Goal: Information Seeking & Learning: Learn about a topic

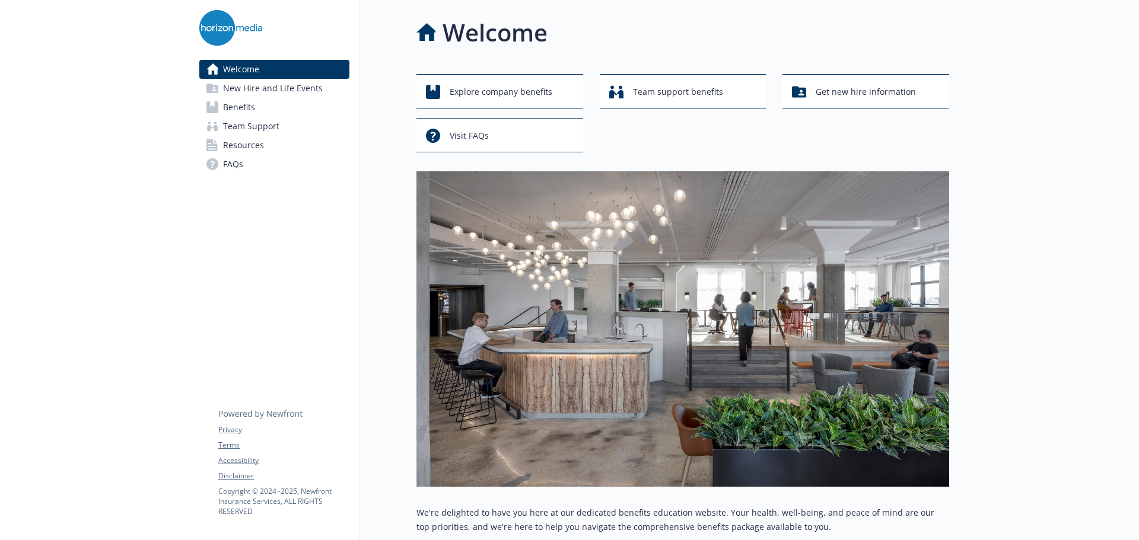
click at [231, 89] on span "New Hire and Life Events" at bounding box center [273, 88] width 100 height 19
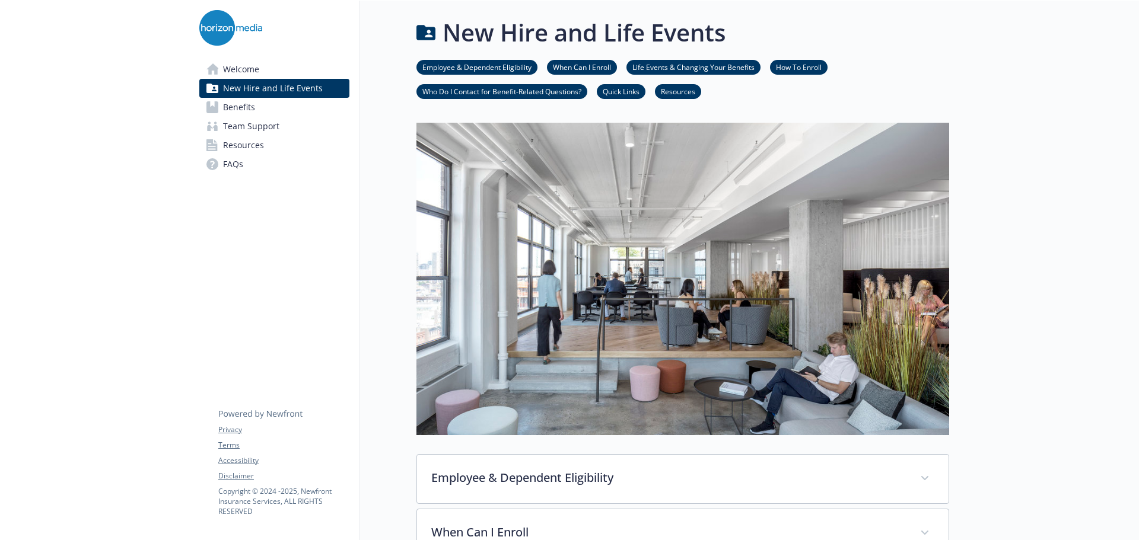
click at [234, 104] on span "Benefits" at bounding box center [239, 107] width 32 height 19
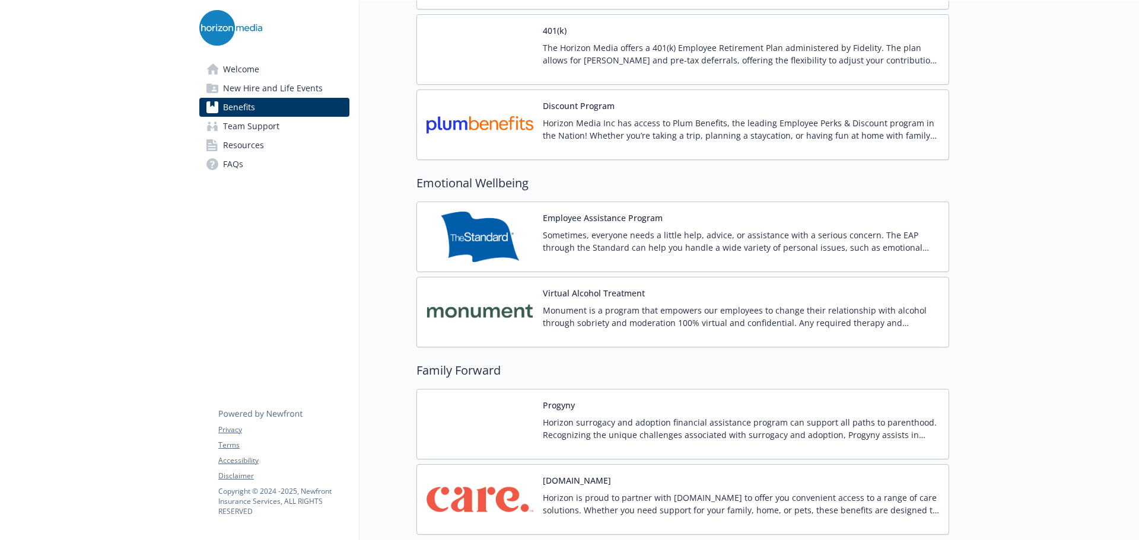
scroll to position [2313, 0]
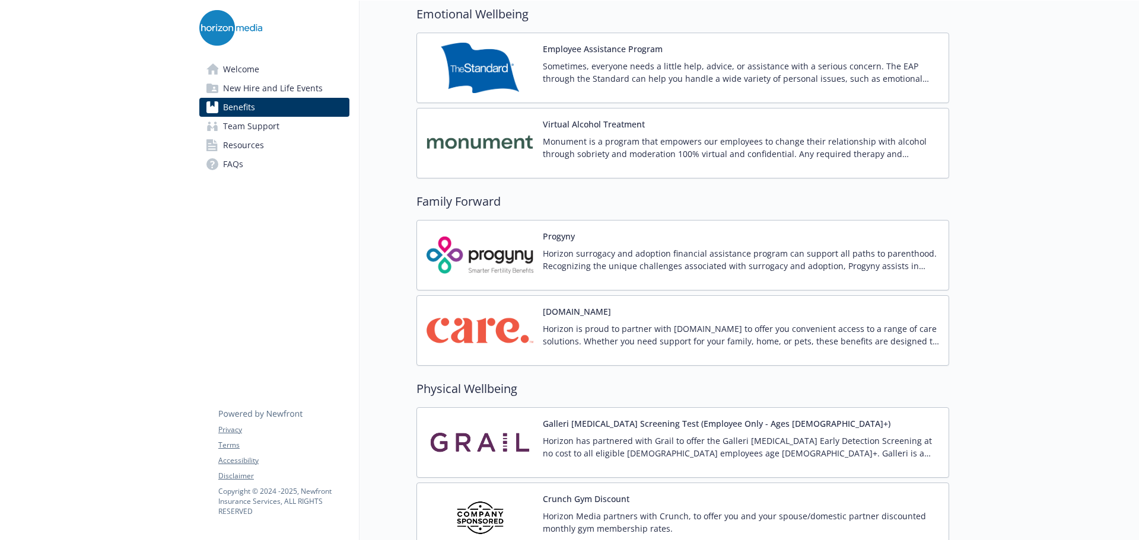
click at [564, 63] on p "Sometimes, everyone needs a little help, advice, or assistance with a serious c…" at bounding box center [741, 72] width 396 height 25
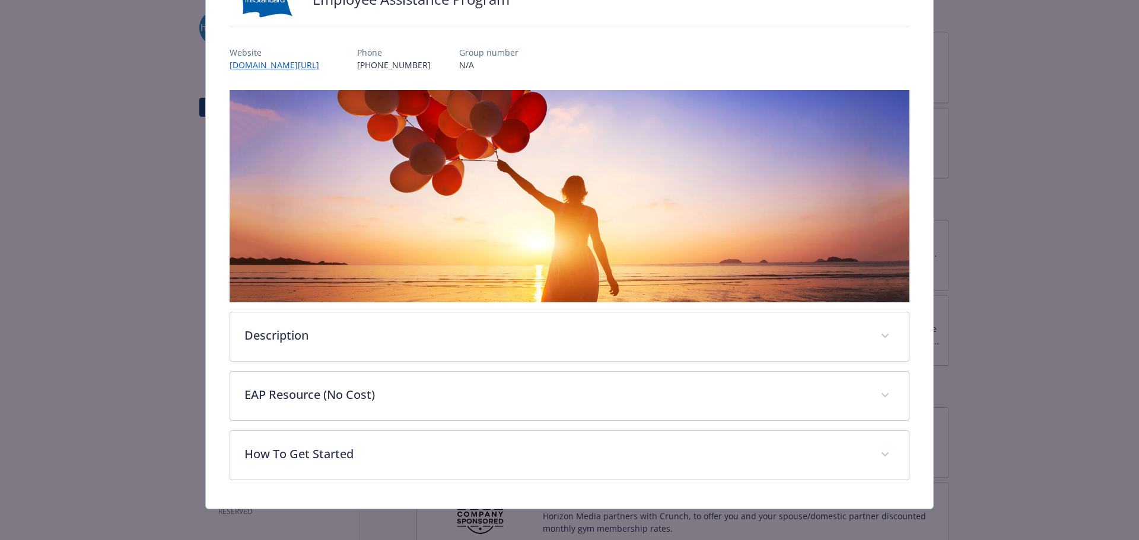
scroll to position [115, 0]
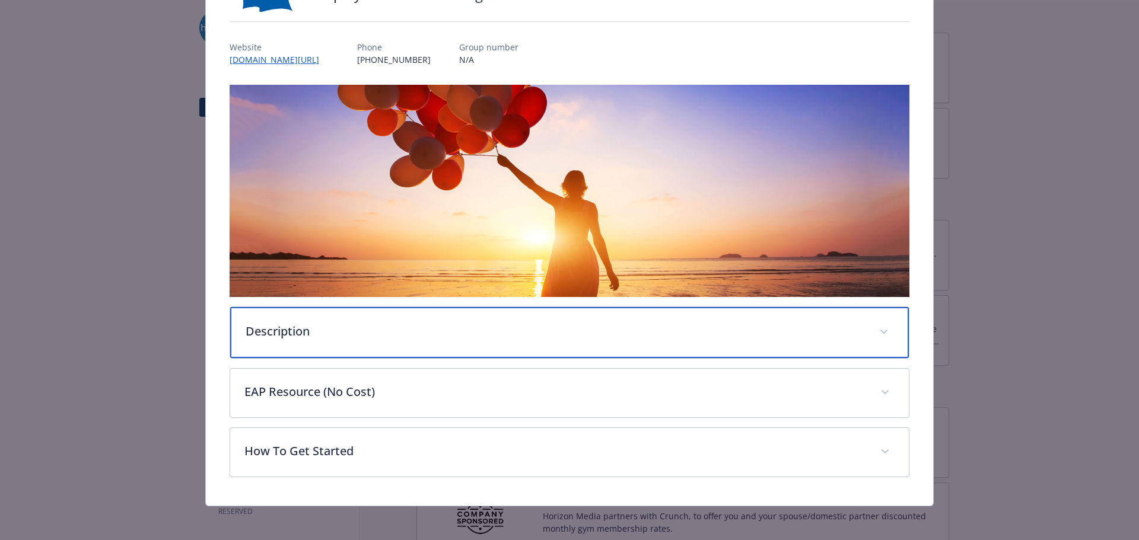
click at [352, 349] on div "Description" at bounding box center [569, 332] width 679 height 51
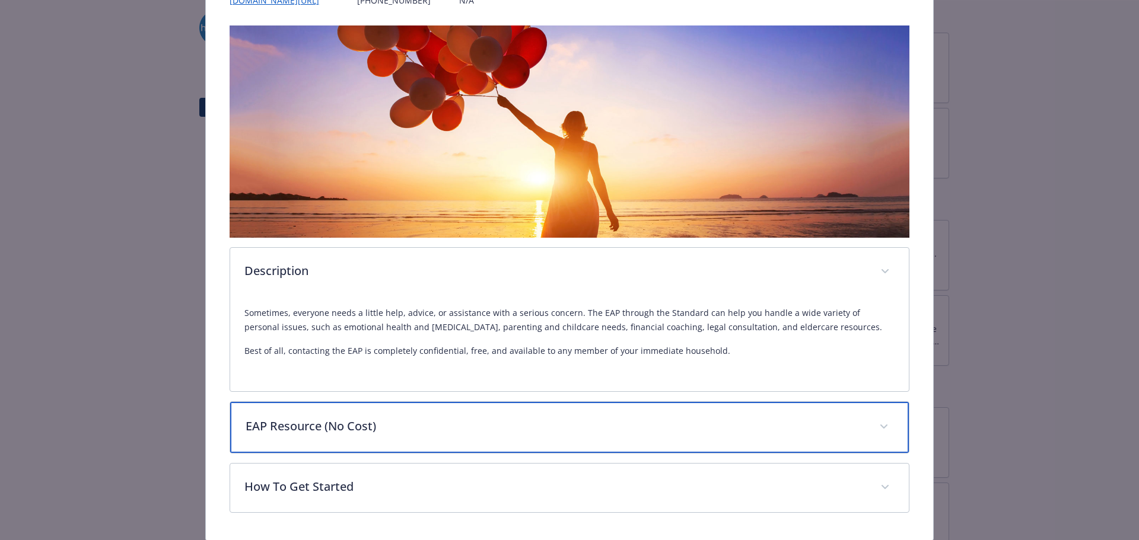
click at [399, 416] on div "EAP Resource (No Cost)" at bounding box center [569, 427] width 679 height 51
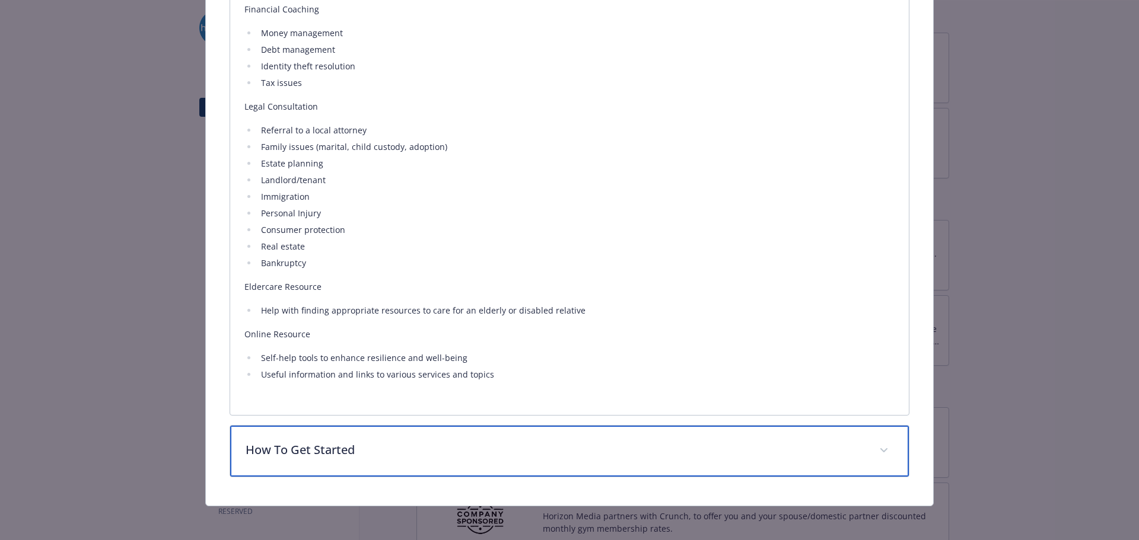
click at [344, 451] on p "How To Get Started" at bounding box center [555, 450] width 620 height 18
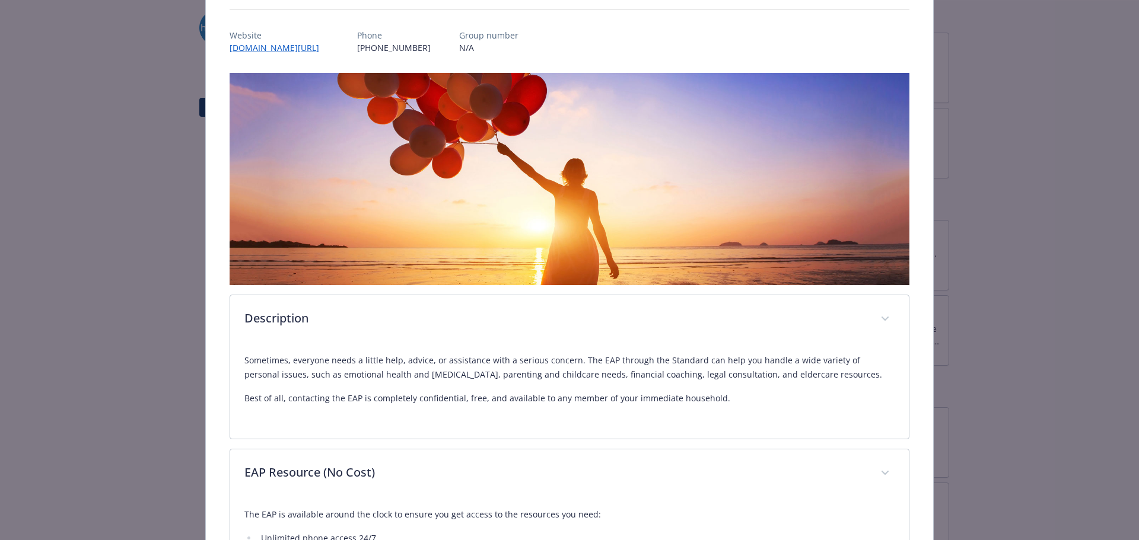
scroll to position [0, 0]
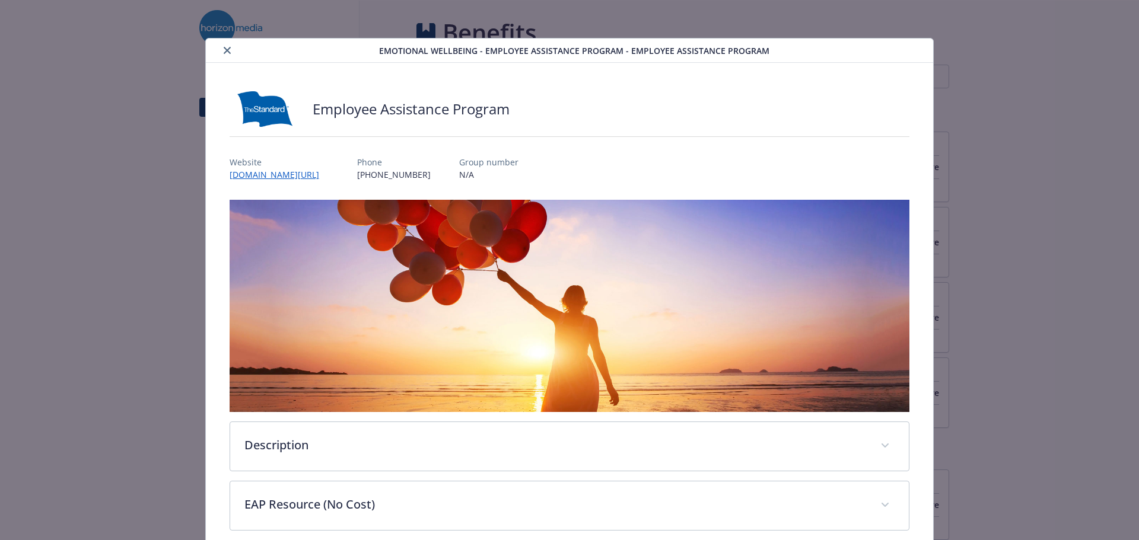
scroll to position [36, 0]
